Goal: Transaction & Acquisition: Purchase product/service

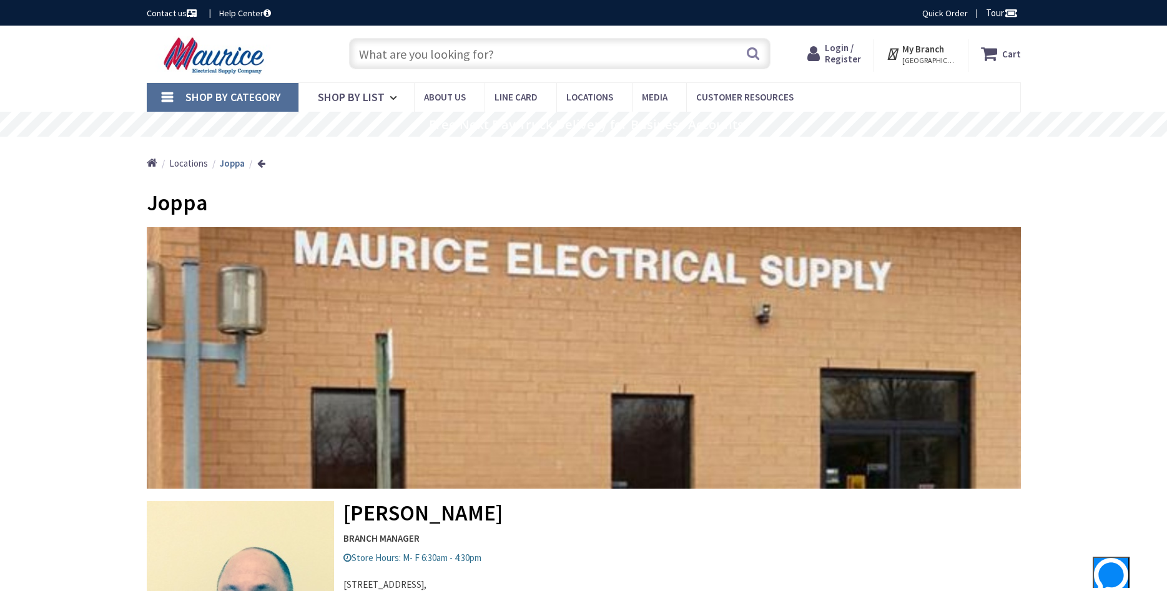
click at [459, 55] on input "text" at bounding box center [560, 53] width 422 height 31
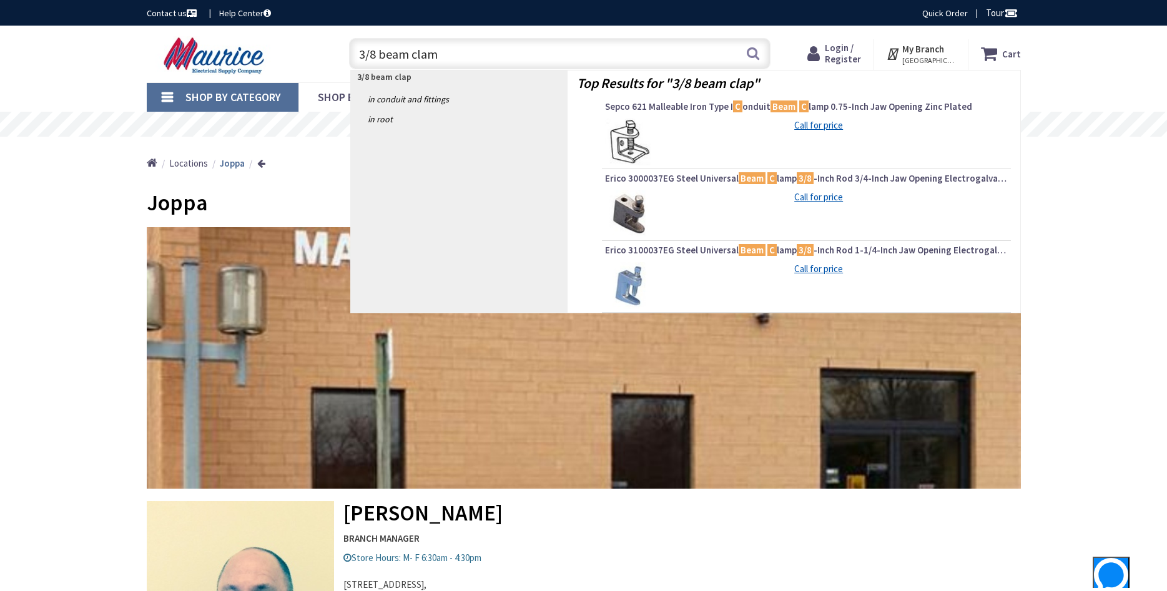
type input "3/8 beam clamp"
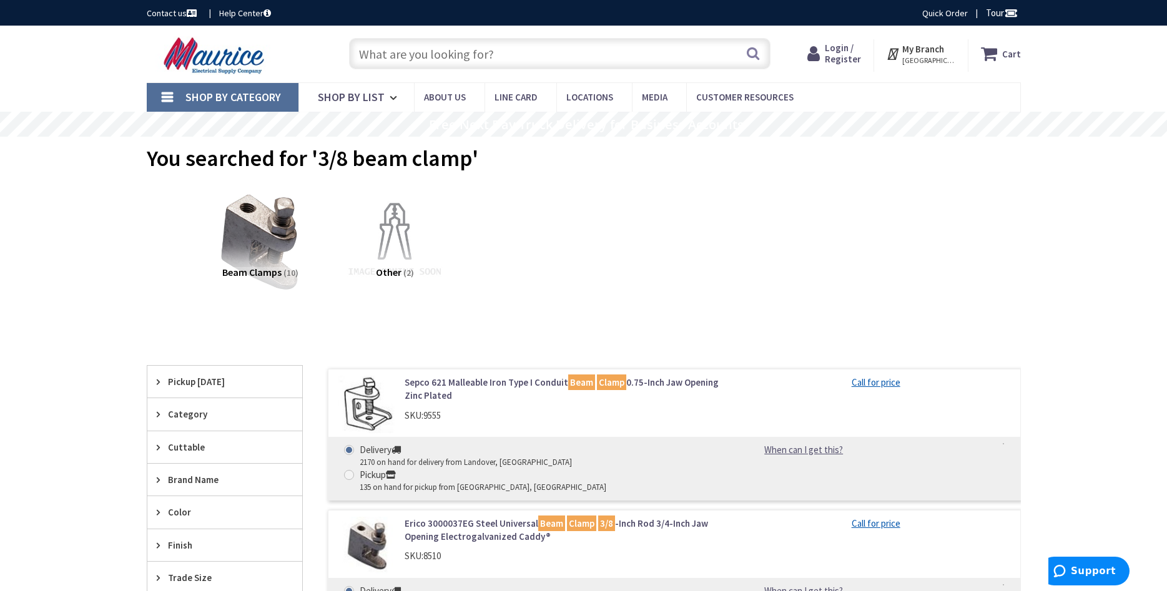
click at [172, 383] on span "Pickup Today" at bounding box center [219, 381] width 102 height 13
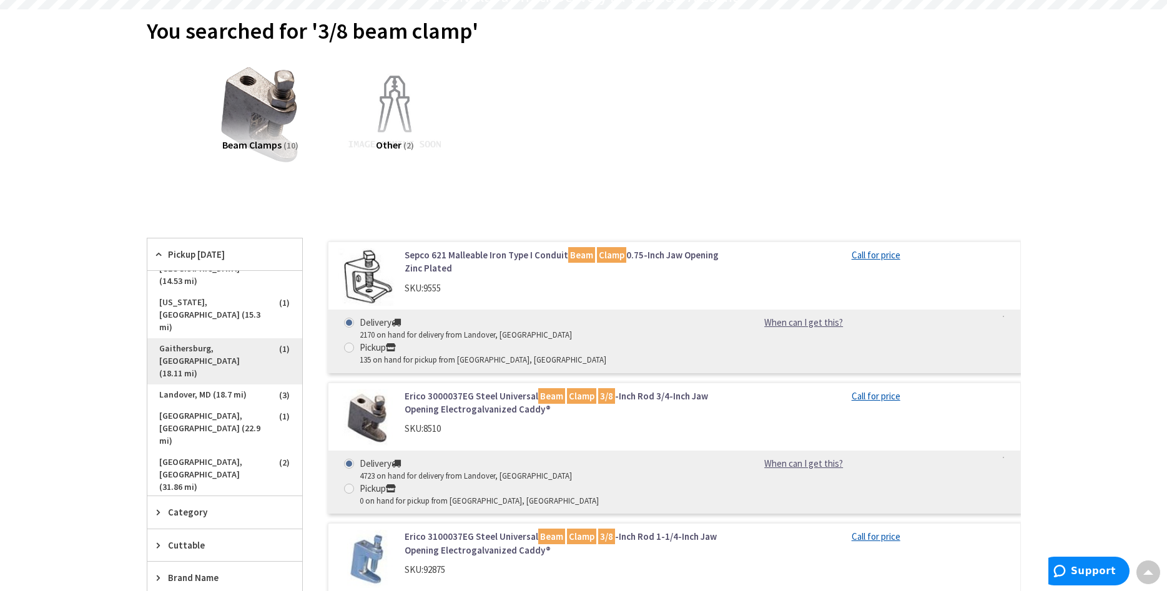
scroll to position [119, 0]
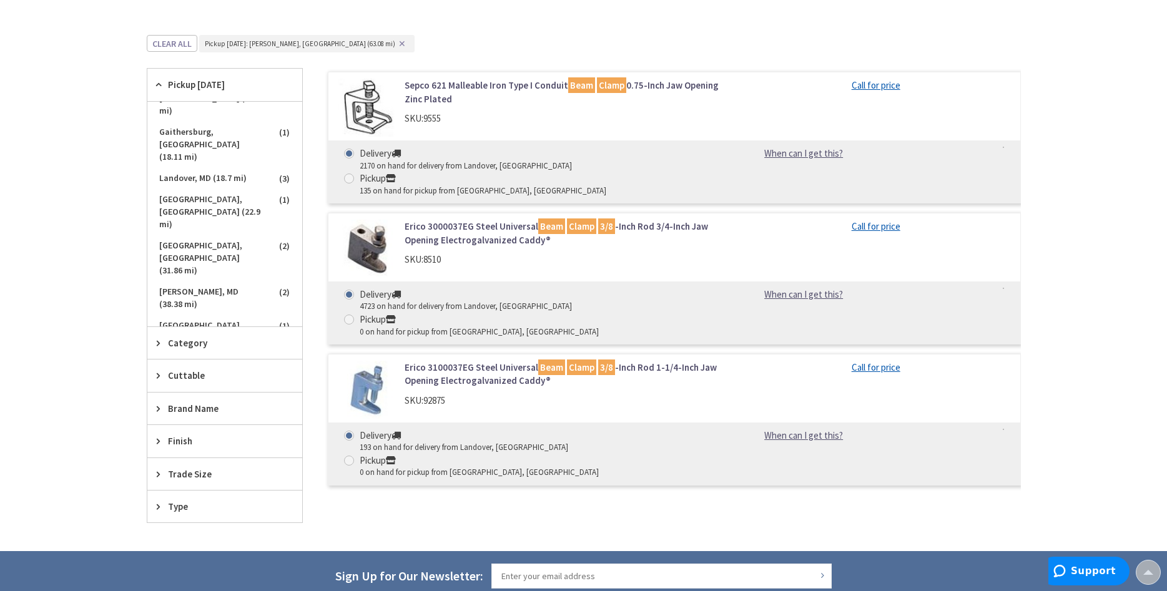
scroll to position [319, 0]
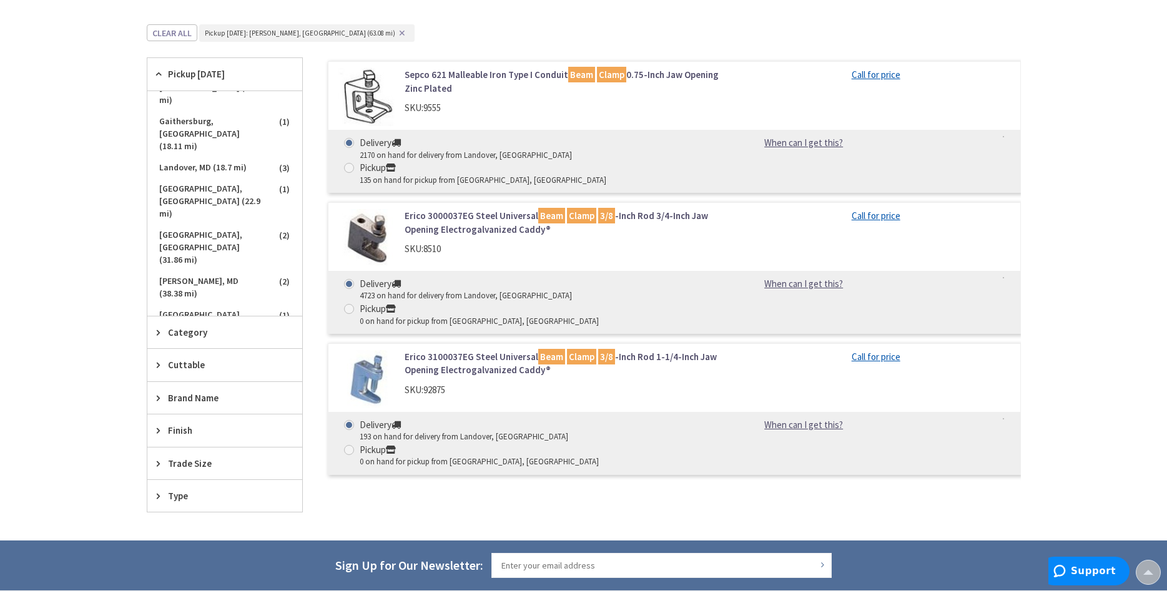
click at [210, 498] on span "Chesapeake, VA (152.3 mi)" at bounding box center [224, 521] width 155 height 46
click at [157, 418] on span "Joppa, MD (63.08 mi)" at bounding box center [224, 435] width 155 height 34
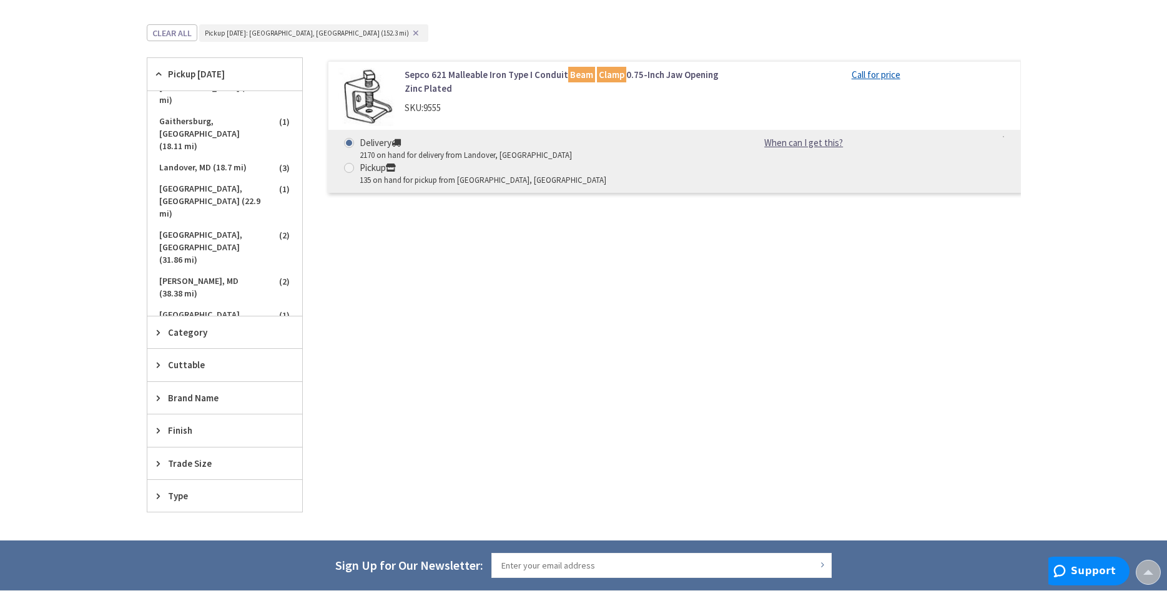
click at [169, 498] on span "Chesapeake, VA (152.3 mi)" at bounding box center [224, 521] width 155 height 46
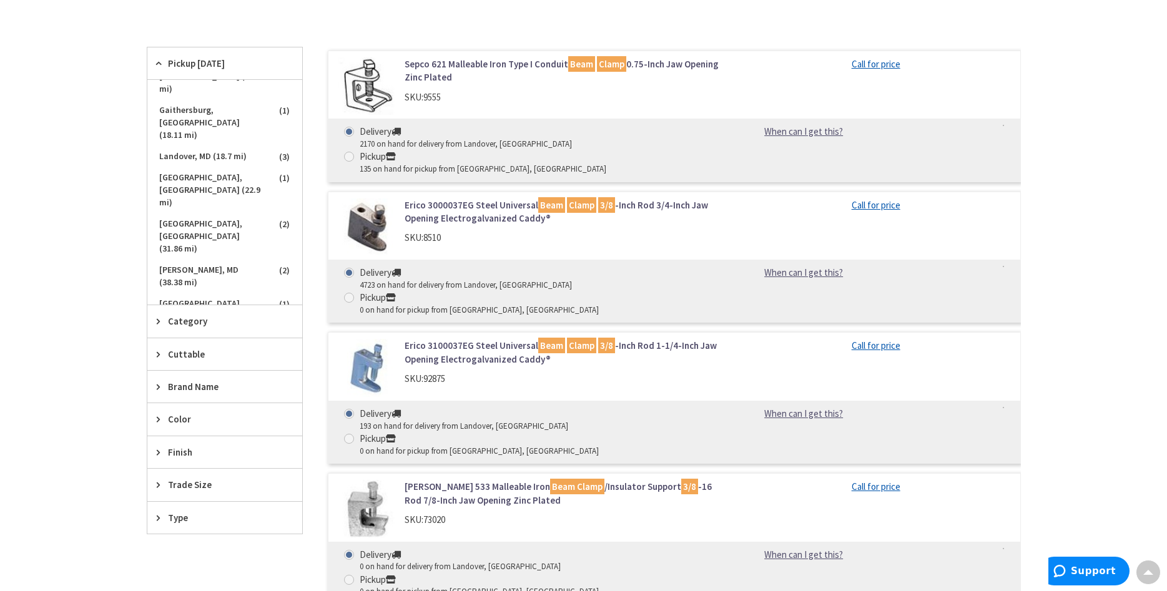
click at [179, 407] on span "Joppa, MD (63.08 mi)" at bounding box center [224, 424] width 155 height 34
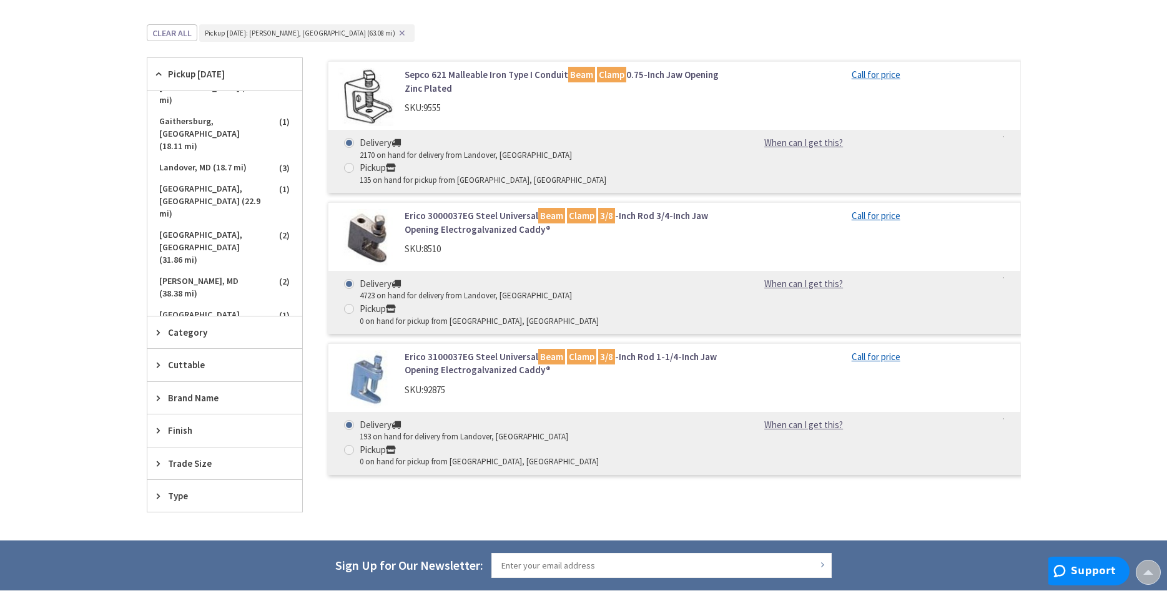
click at [166, 418] on span "Joppa, MD (63.08 mi)" at bounding box center [224, 435] width 155 height 34
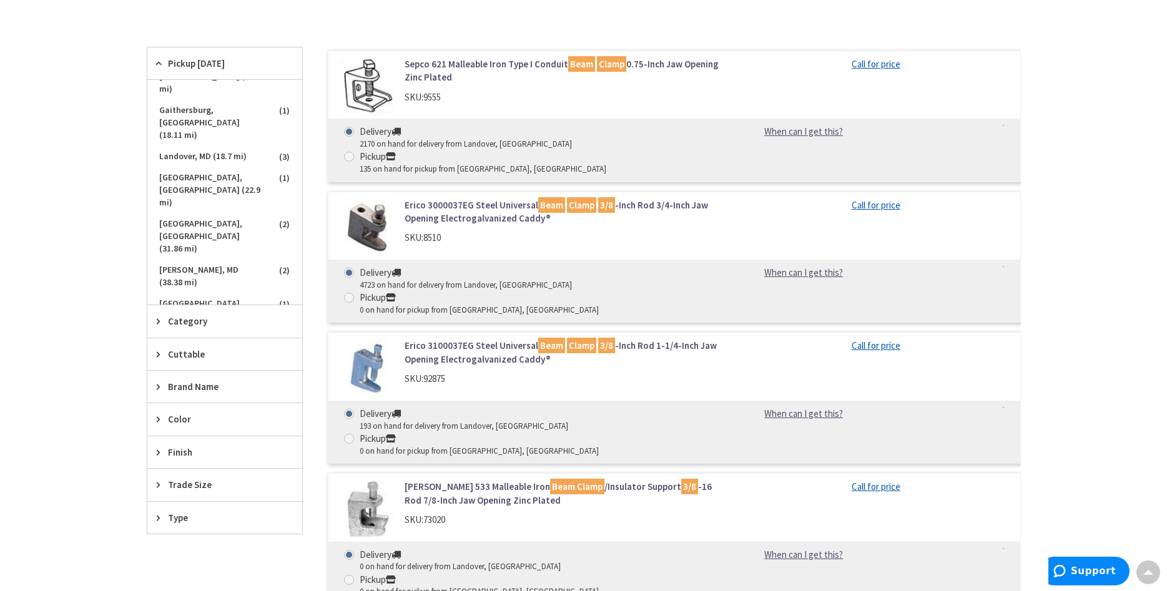
click at [172, 407] on span "Joppa, MD (63.08 mi)" at bounding box center [224, 424] width 155 height 34
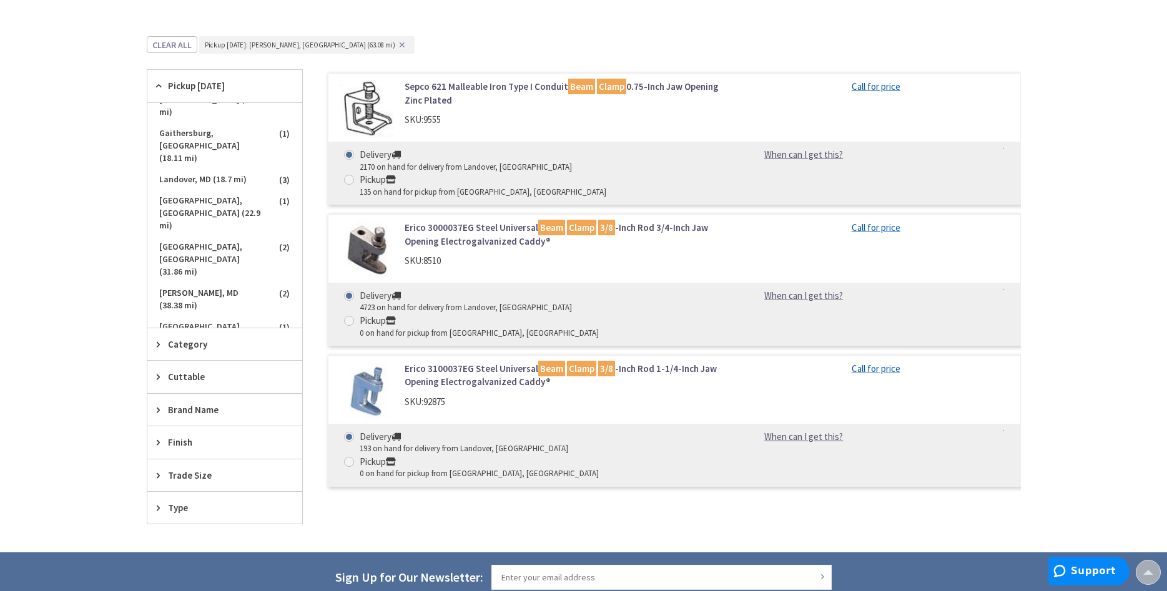
scroll to position [0, 0]
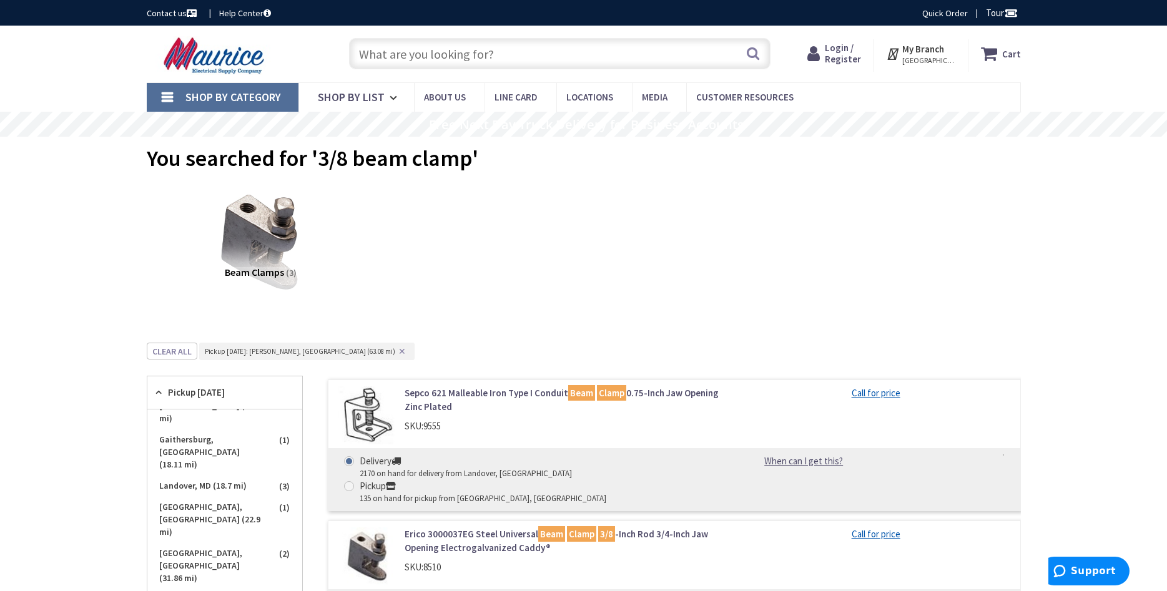
click at [928, 52] on strong "My Branch" at bounding box center [924, 49] width 42 height 12
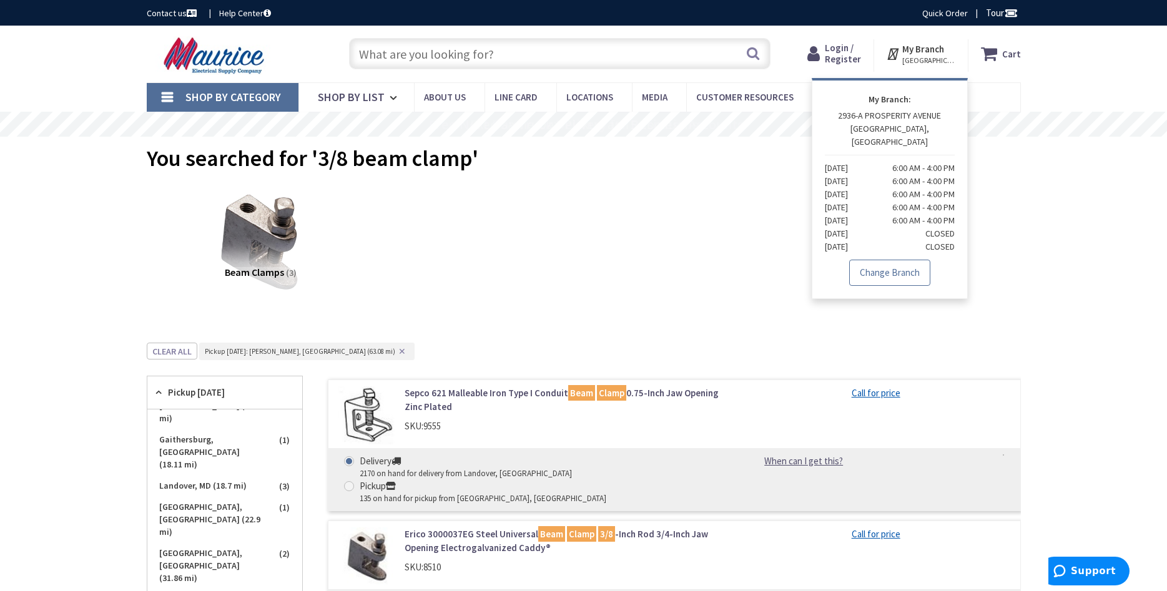
click at [911, 265] on link "Change Branch" at bounding box center [889, 273] width 81 height 26
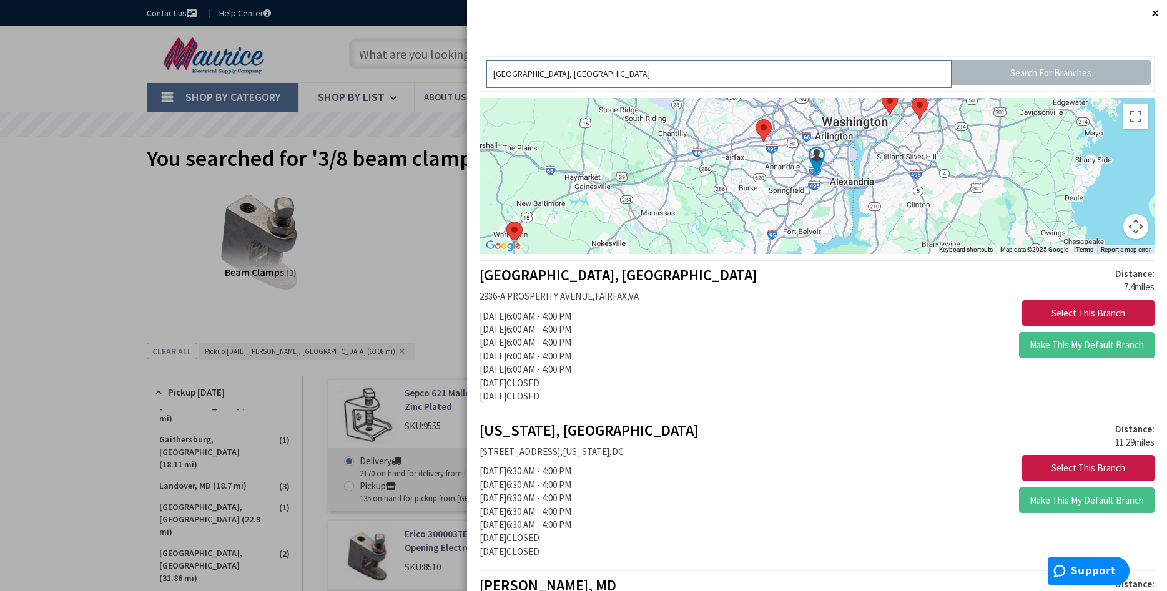
drag, startPoint x: 687, startPoint y: 77, endPoint x: 445, endPoint y: 69, distance: 241.9
click at [487, 69] on input "[GEOGRAPHIC_DATA], [GEOGRAPHIC_DATA]" at bounding box center [719, 74] width 465 height 28
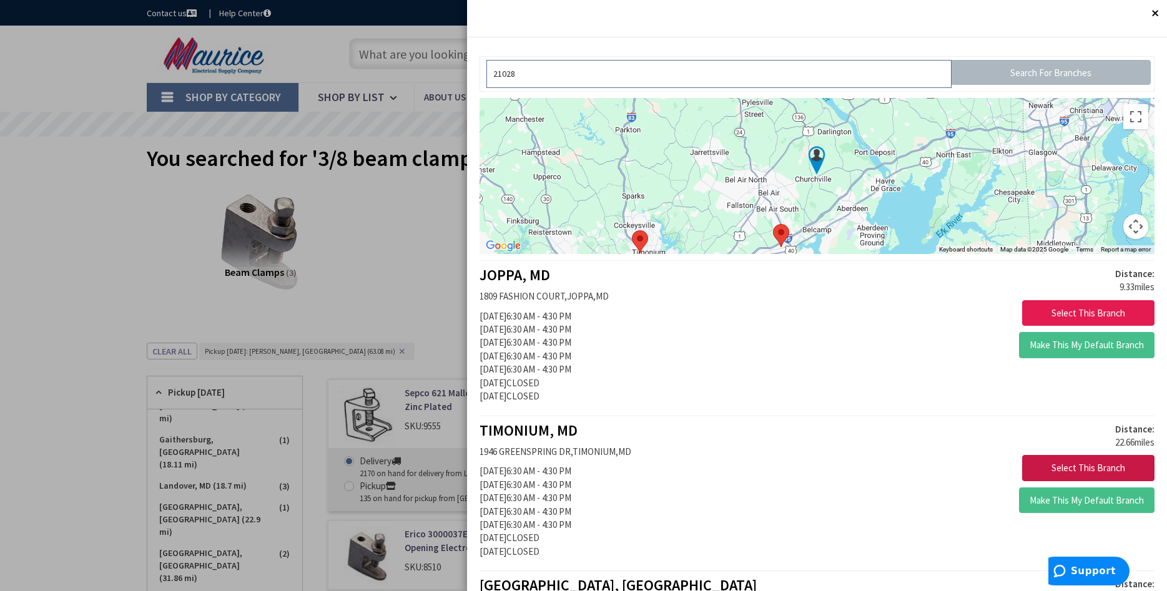
type input "21028"
click at [1114, 312] on button "Select This Branch" at bounding box center [1088, 313] width 132 height 26
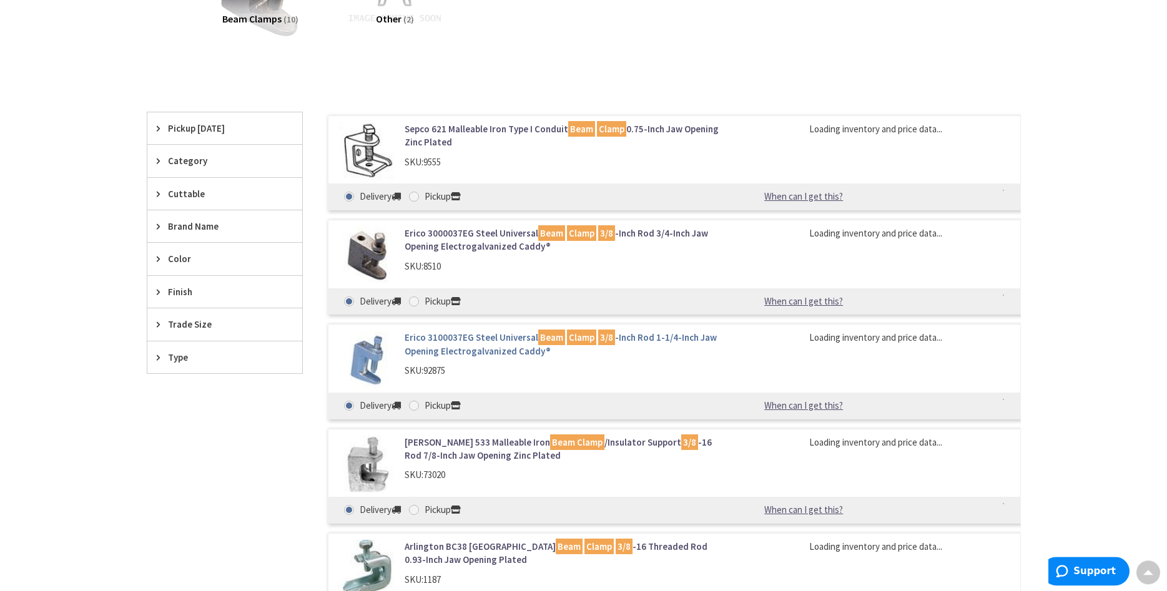
scroll to position [255, 0]
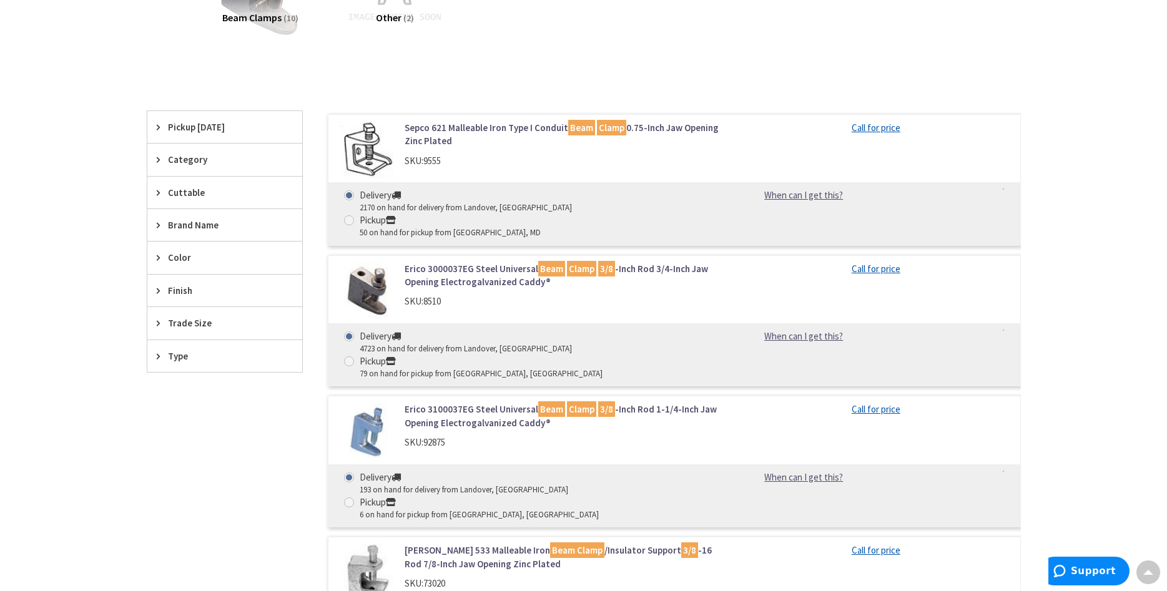
click at [505, 262] on link "Erico 3000037EG Steel Universal Beam Clamp 3/8 -Inch Rod 3/4-Inch Jaw Opening E…" at bounding box center [564, 275] width 318 height 27
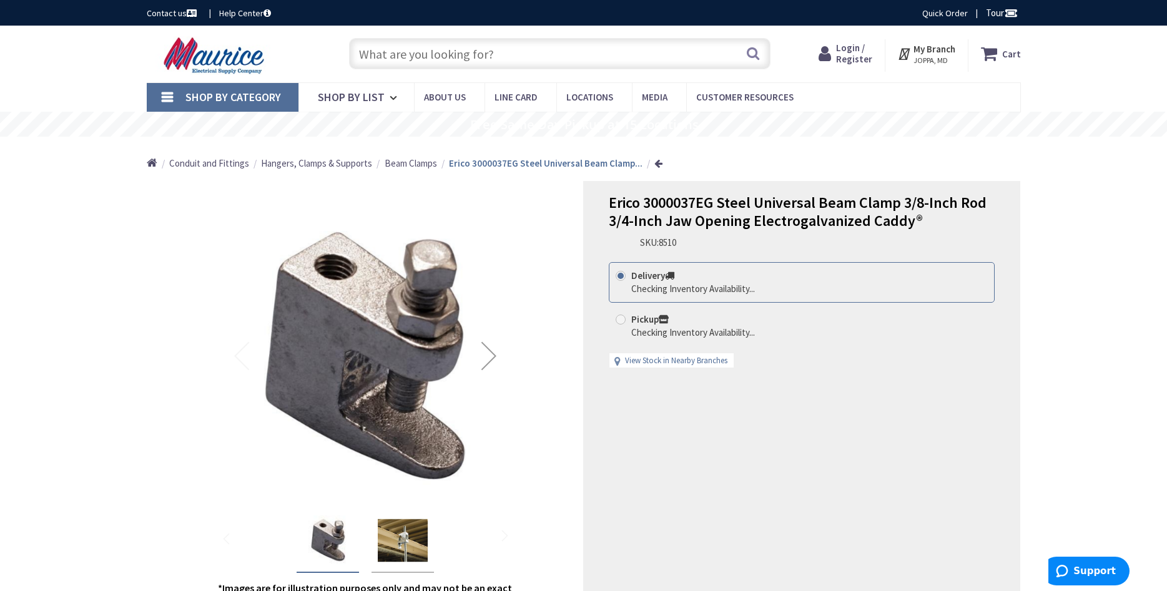
click at [399, 545] on img "Erico 3000037EG Steel Universal Beam Clamp 3/8-Inch Rod 3/4-Inch Jaw Opening El…" at bounding box center [403, 541] width 50 height 50
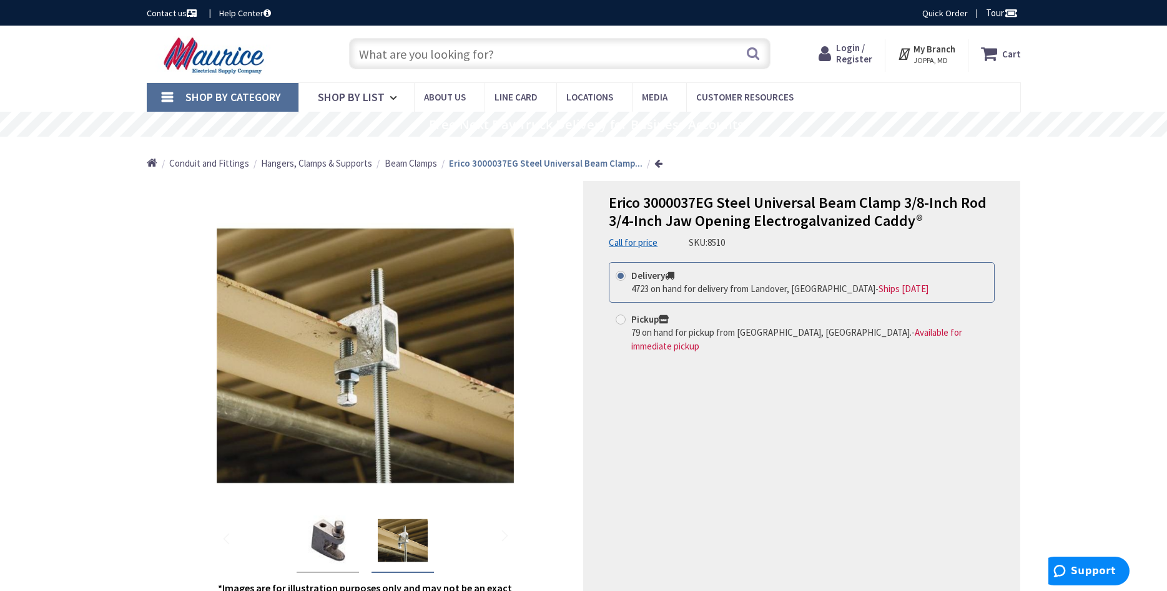
click at [817, 333] on span "Available for immediate pickup" at bounding box center [796, 339] width 331 height 25
click at [627, 324] on input "Pickup 79 on hand for pickup from [GEOGRAPHIC_DATA], MD. - Available for immedi…" at bounding box center [623, 319] width 8 height 8
radio input "true"
